Goal: Navigation & Orientation: Find specific page/section

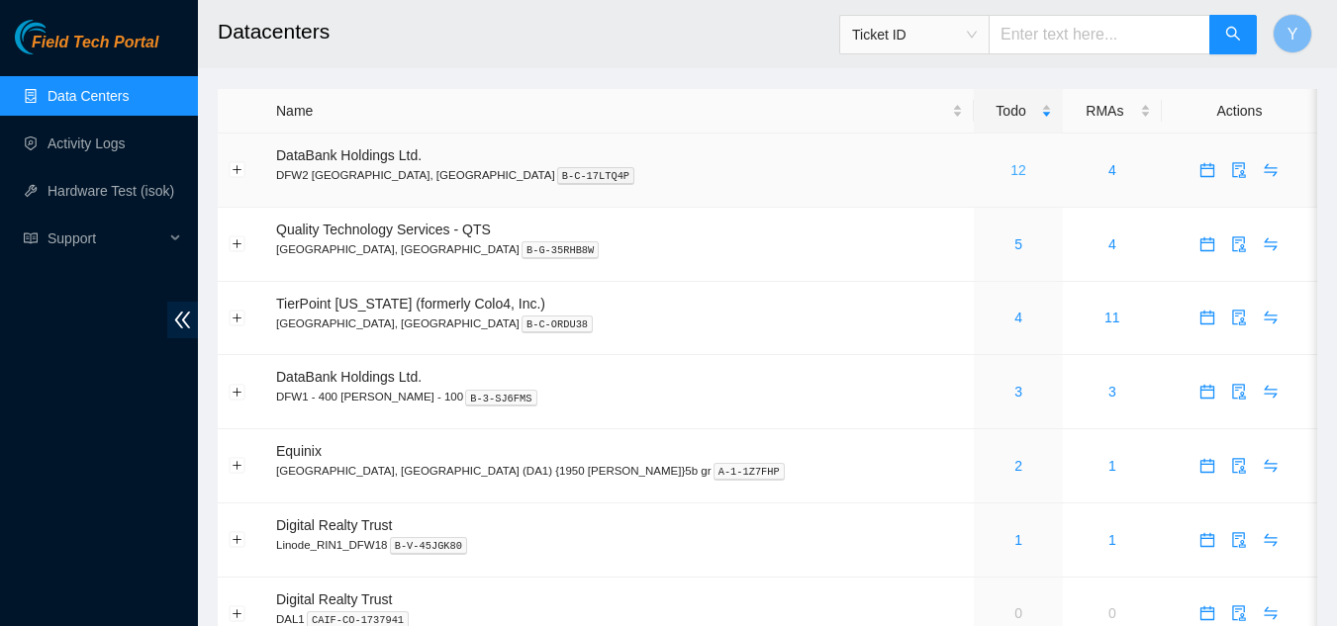
click at [749, 178] on link "12" at bounding box center [1018, 170] width 16 height 16
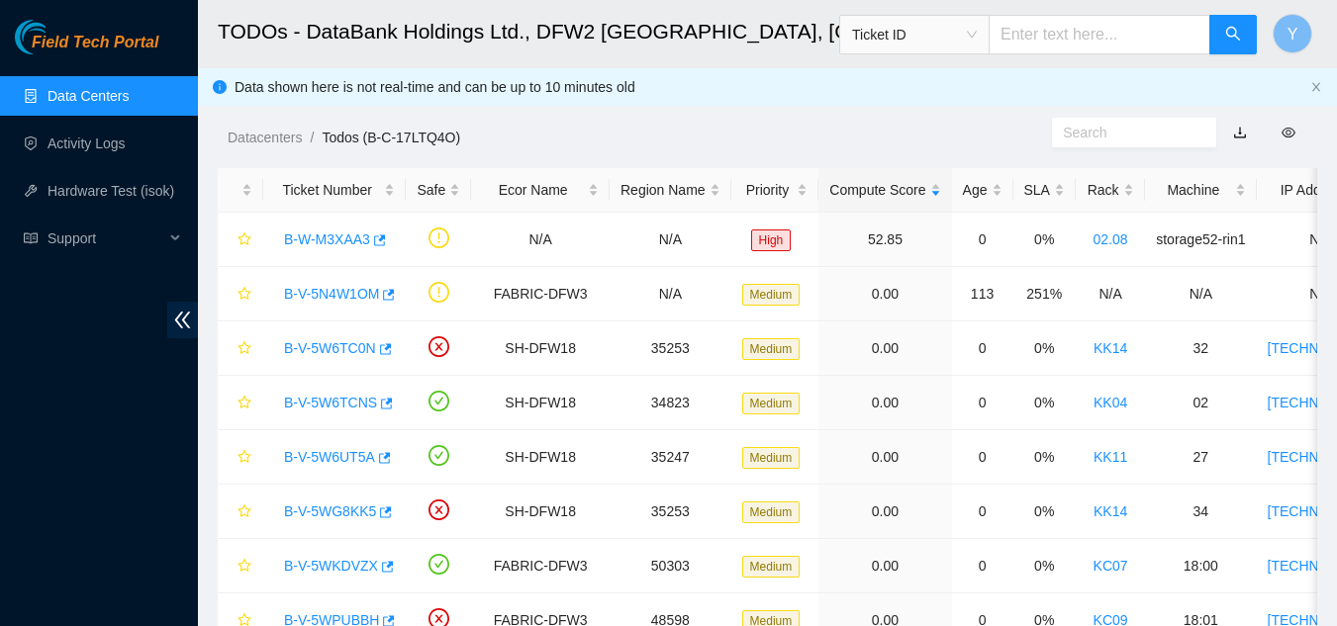
click at [141, 299] on div "Field Tech Portal Data Centers Activity Logs Hardware Test (isok) Support" at bounding box center [99, 323] width 198 height 607
click at [123, 95] on link "Data Centers" at bounding box center [87, 96] width 81 height 16
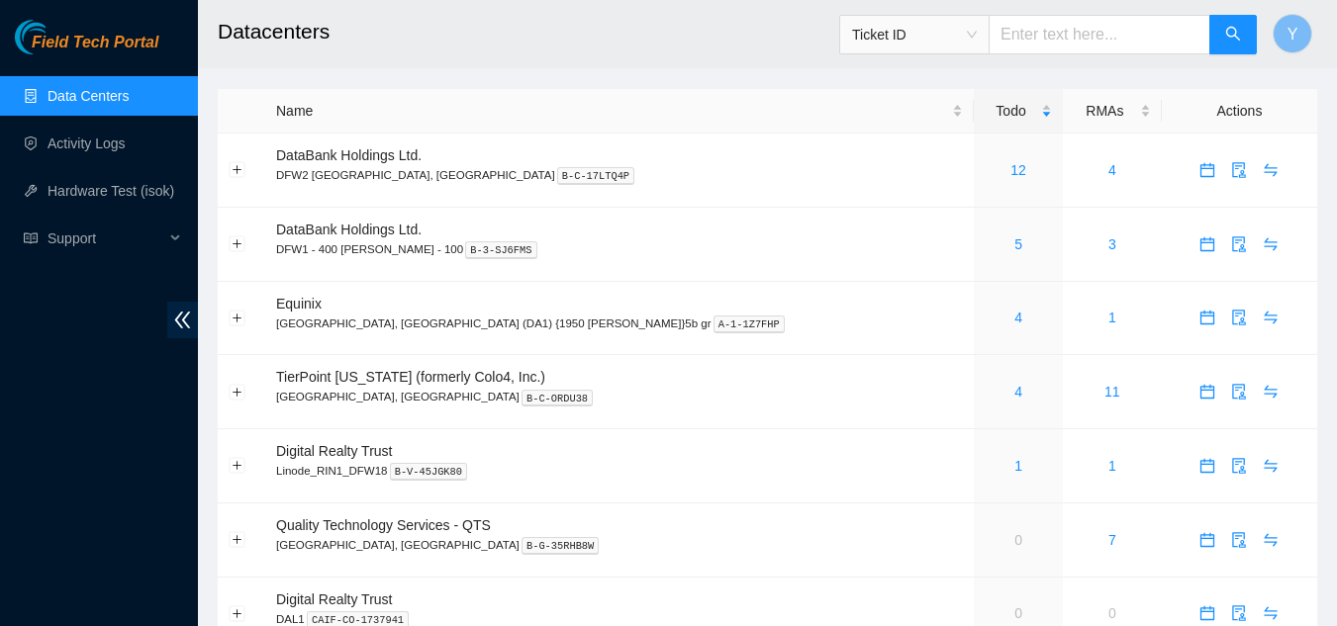
click at [129, 100] on link "Data Centers" at bounding box center [87, 96] width 81 height 16
click at [1014, 386] on link "4" at bounding box center [1018, 392] width 8 height 16
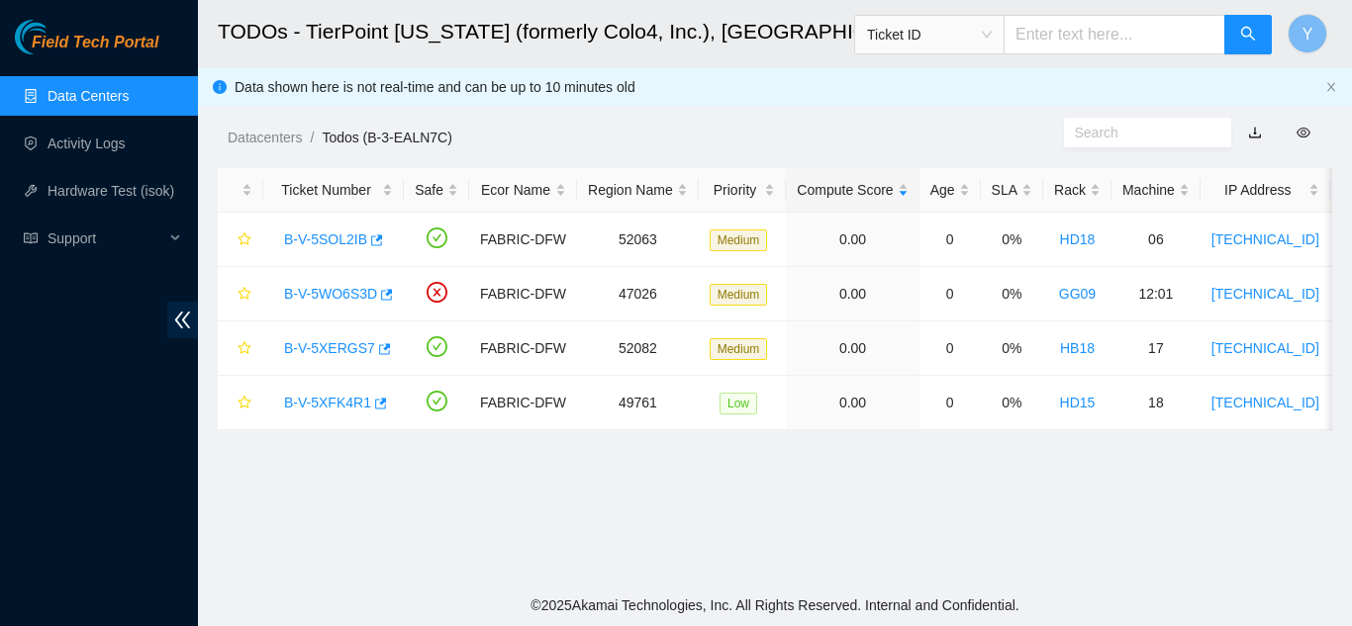
click at [77, 88] on link "Data Centers" at bounding box center [87, 96] width 81 height 16
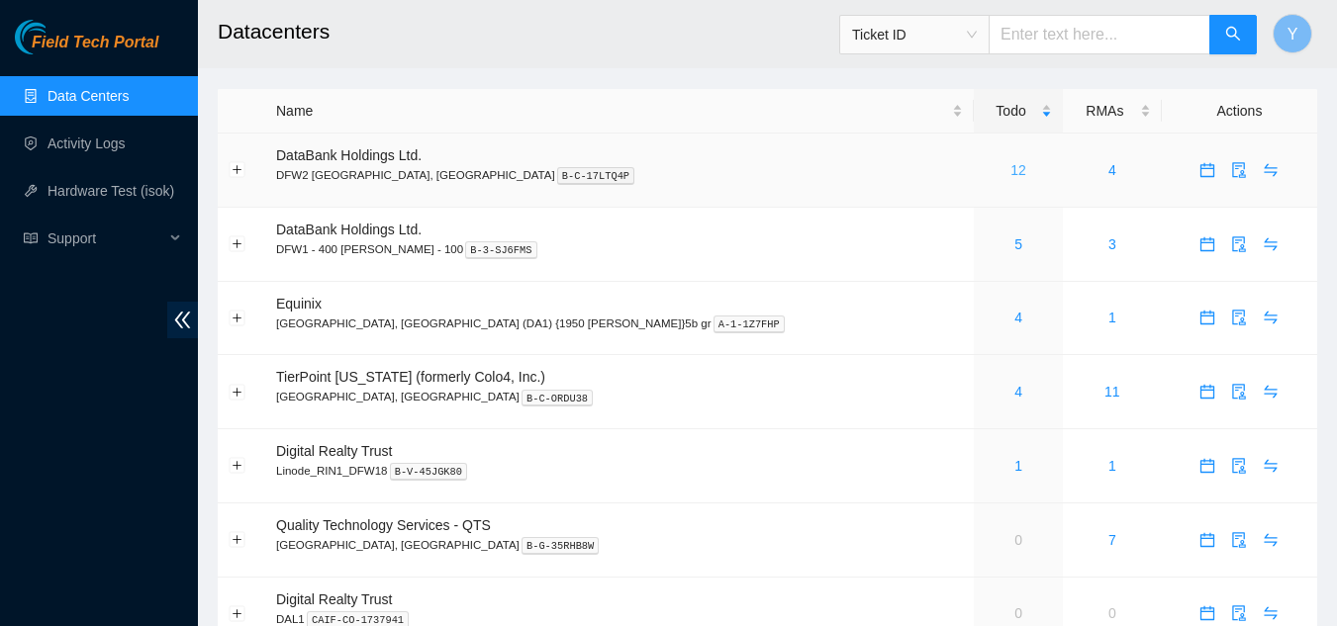
click at [1010, 163] on link "12" at bounding box center [1018, 170] width 16 height 16
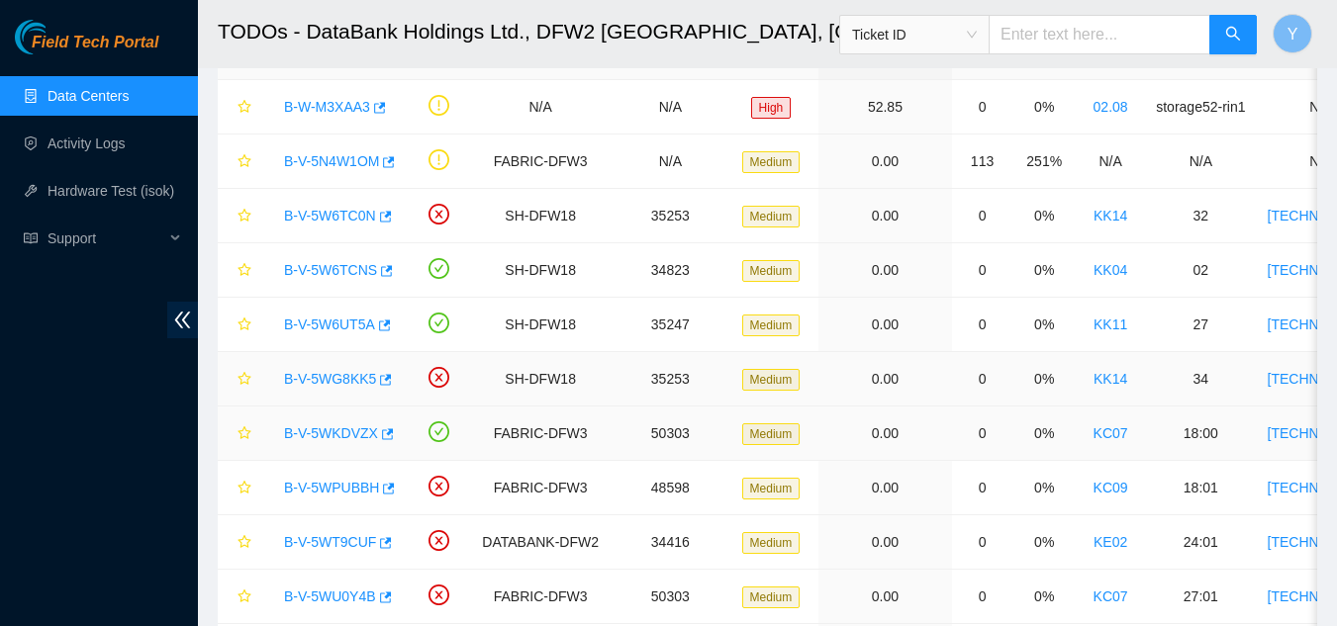
scroll to position [99, 0]
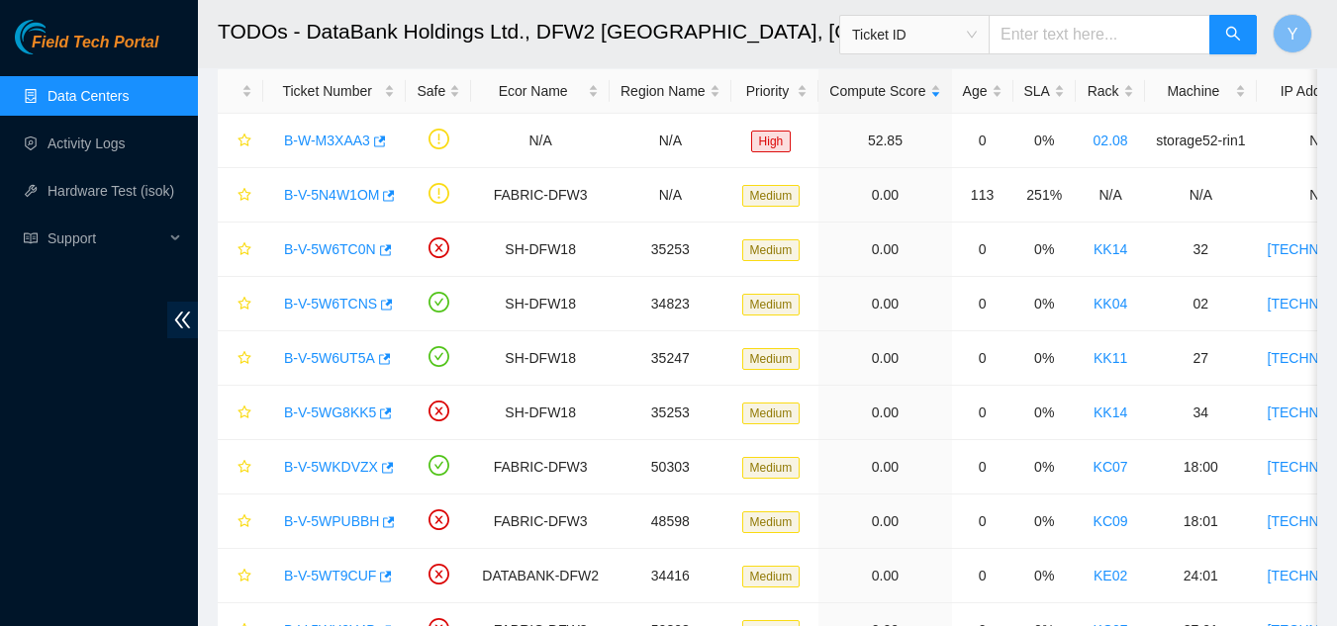
click at [129, 97] on link "Data Centers" at bounding box center [87, 96] width 81 height 16
